Goal: Task Accomplishment & Management: Manage account settings

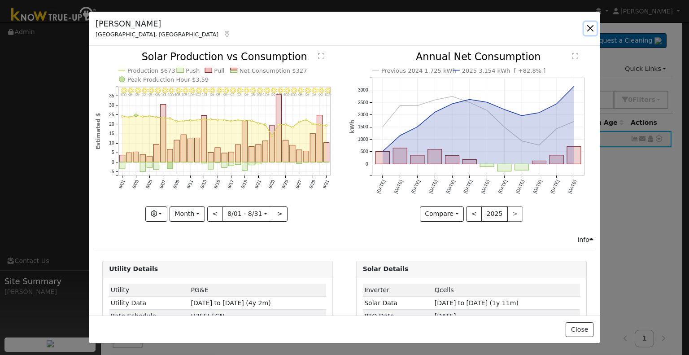
click at [592, 30] on button "button" at bounding box center [590, 28] width 13 height 13
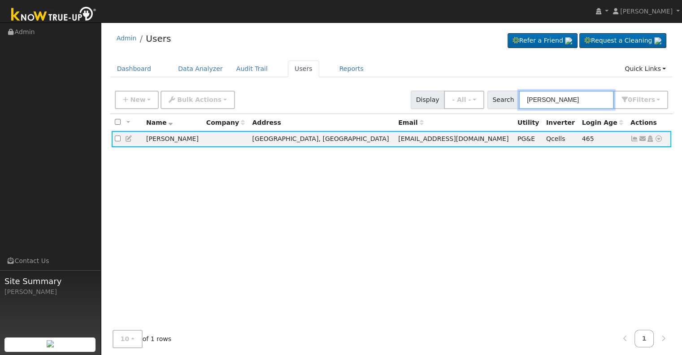
drag, startPoint x: 585, startPoint y: 100, endPoint x: 505, endPoint y: 101, distance: 79.4
click at [505, 101] on div "Search [PERSON_NAME] 0 Filter s Role Show - All - Show Leads Admin Billing Admi…" at bounding box center [577, 100] width 181 height 18
click at [505, 102] on span "Search" at bounding box center [503, 100] width 32 height 18
click at [572, 97] on input "[PERSON_NAME]" at bounding box center [566, 100] width 95 height 18
type input "a"
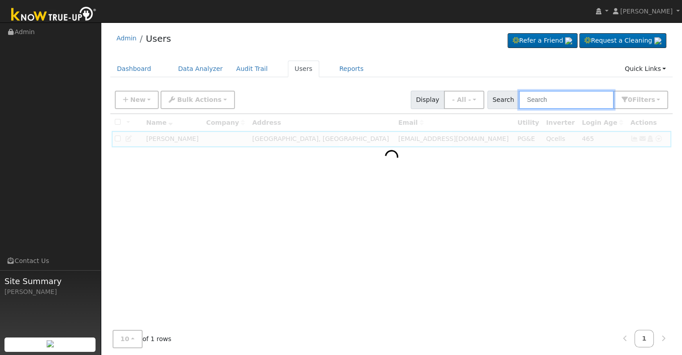
paste input "[PERSON_NAME]"
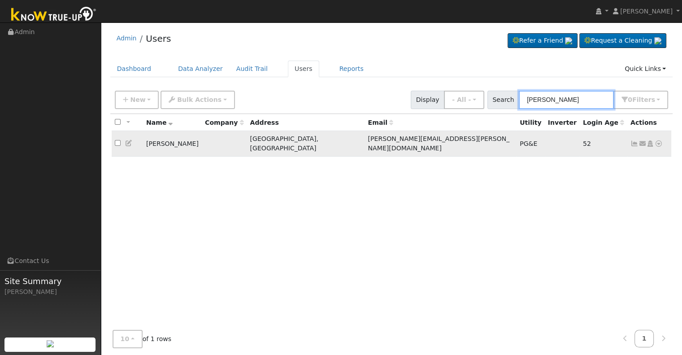
type input "[PERSON_NAME]"
click at [633, 140] on icon at bounding box center [634, 143] width 8 height 6
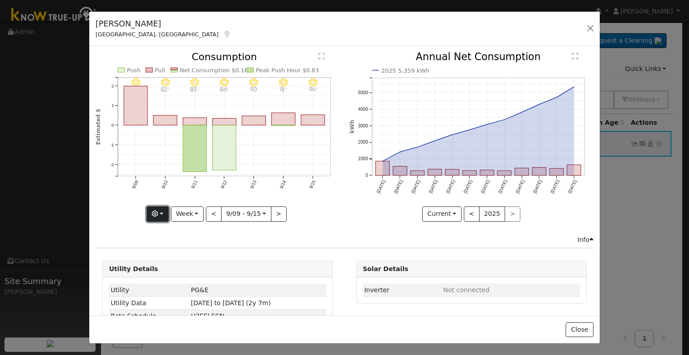
click at [152, 212] on button "button" at bounding box center [158, 213] width 22 height 15
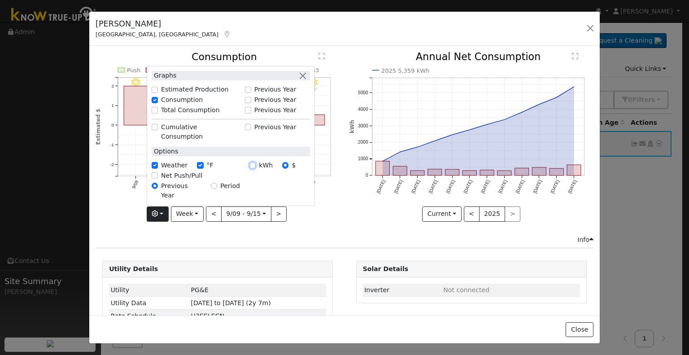
click at [256, 168] on input "kWh" at bounding box center [252, 165] width 6 height 6
radio input "true"
radio input "false"
click at [139, 200] on icon "9/15 - Clear 94° 9/14 - Clear 91° 9/13 - Clear 90° 9/12 - Clear 86° 9/11 - Clea…" at bounding box center [218, 134] width 244 height 164
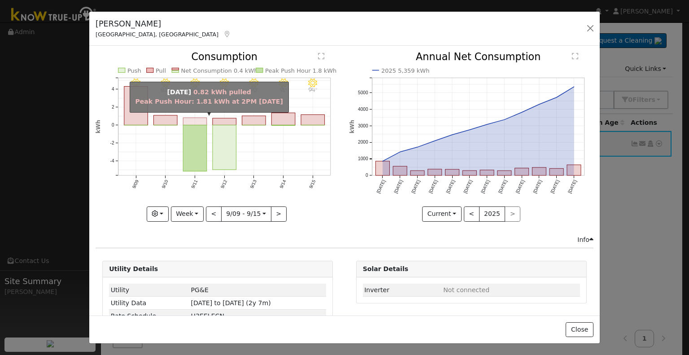
click at [190, 122] on rect "onclick=""" at bounding box center [195, 121] width 24 height 7
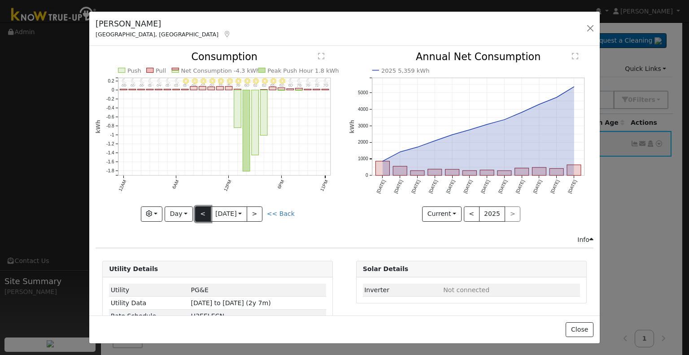
click at [203, 206] on button "<" at bounding box center [203, 213] width 16 height 15
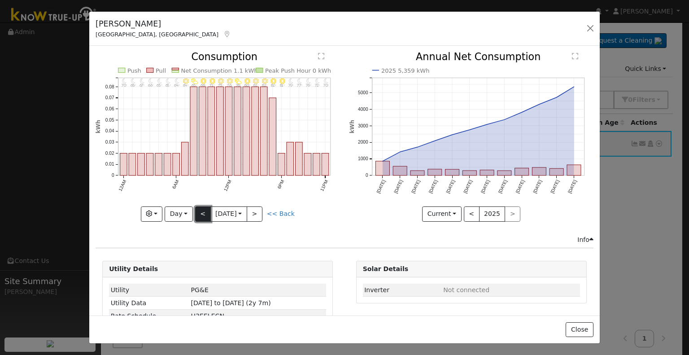
click at [203, 206] on button "<" at bounding box center [203, 213] width 16 height 15
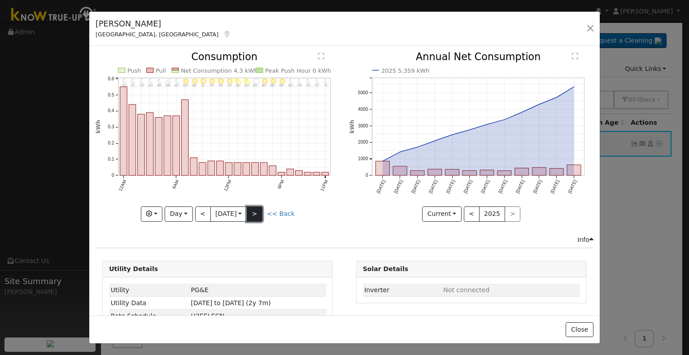
click at [253, 213] on button ">" at bounding box center [255, 213] width 16 height 15
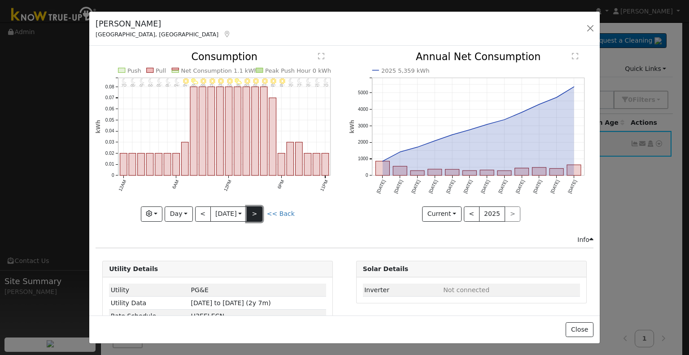
click at [260, 208] on button ">" at bounding box center [255, 213] width 16 height 15
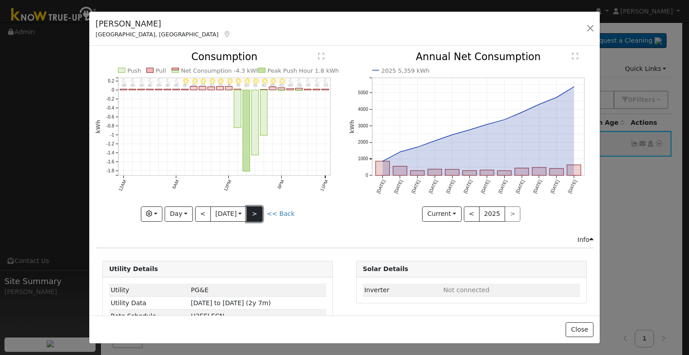
click at [260, 208] on button ">" at bounding box center [255, 213] width 16 height 15
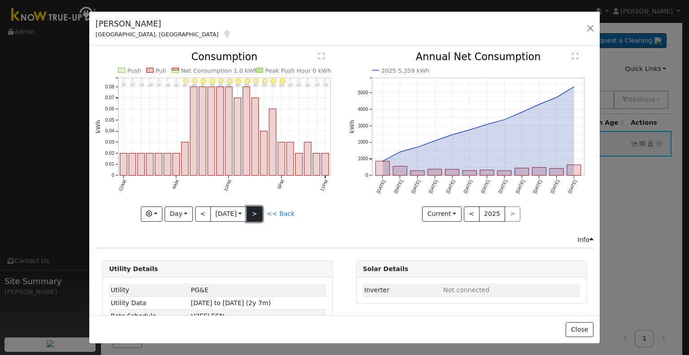
click at [260, 208] on button ">" at bounding box center [255, 213] width 16 height 15
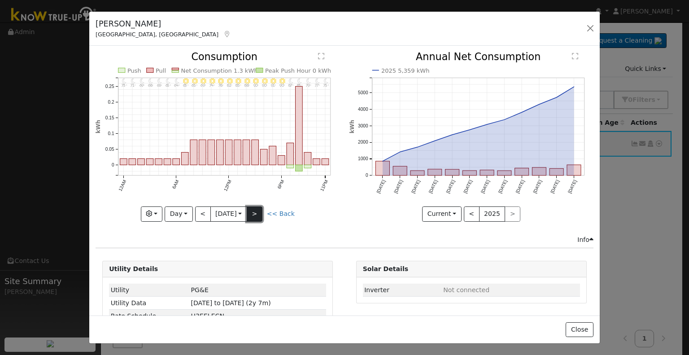
click at [260, 208] on button ">" at bounding box center [255, 213] width 16 height 15
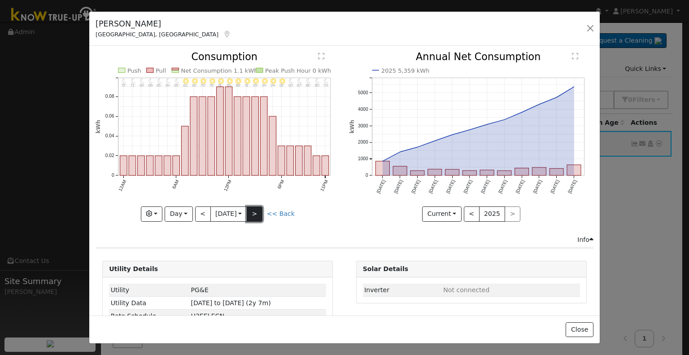
click at [260, 208] on button ">" at bounding box center [255, 213] width 16 height 15
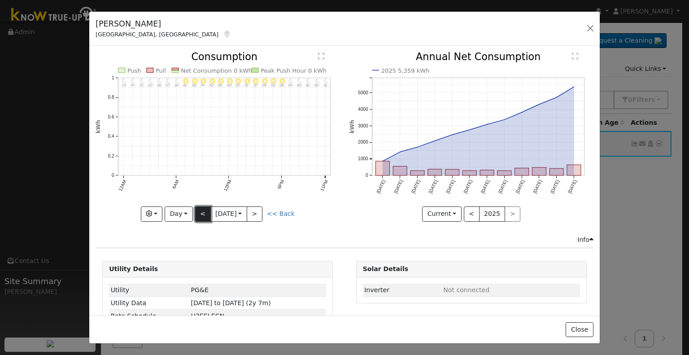
click at [199, 207] on button "<" at bounding box center [203, 213] width 16 height 15
type input "[DATE]"
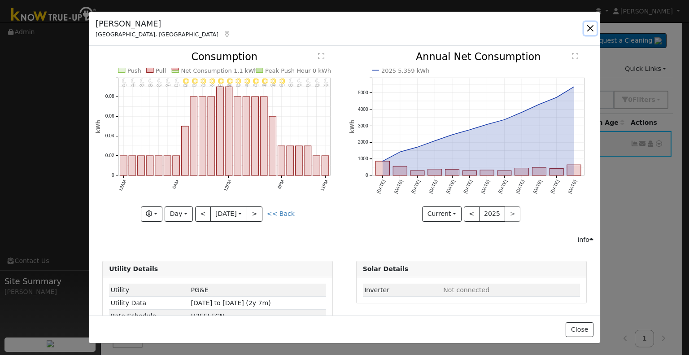
click at [588, 27] on button "button" at bounding box center [590, 28] width 13 height 13
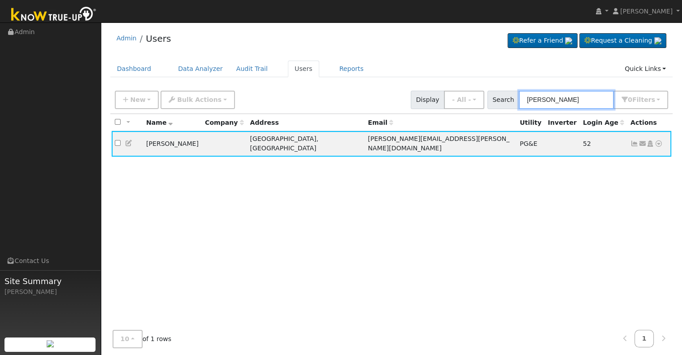
drag, startPoint x: 590, startPoint y: 100, endPoint x: 500, endPoint y: 96, distance: 89.3
click at [500, 96] on div "Search [PERSON_NAME] 0 Filter s Role Show - All - Show Leads Admin Billing Admi…" at bounding box center [577, 100] width 181 height 18
paste input "[PERSON_NAME]"
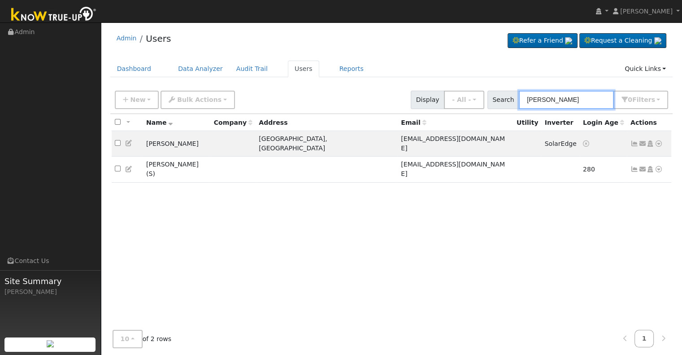
type input "[PERSON_NAME]"
